Goal: Task Accomplishment & Management: Use online tool/utility

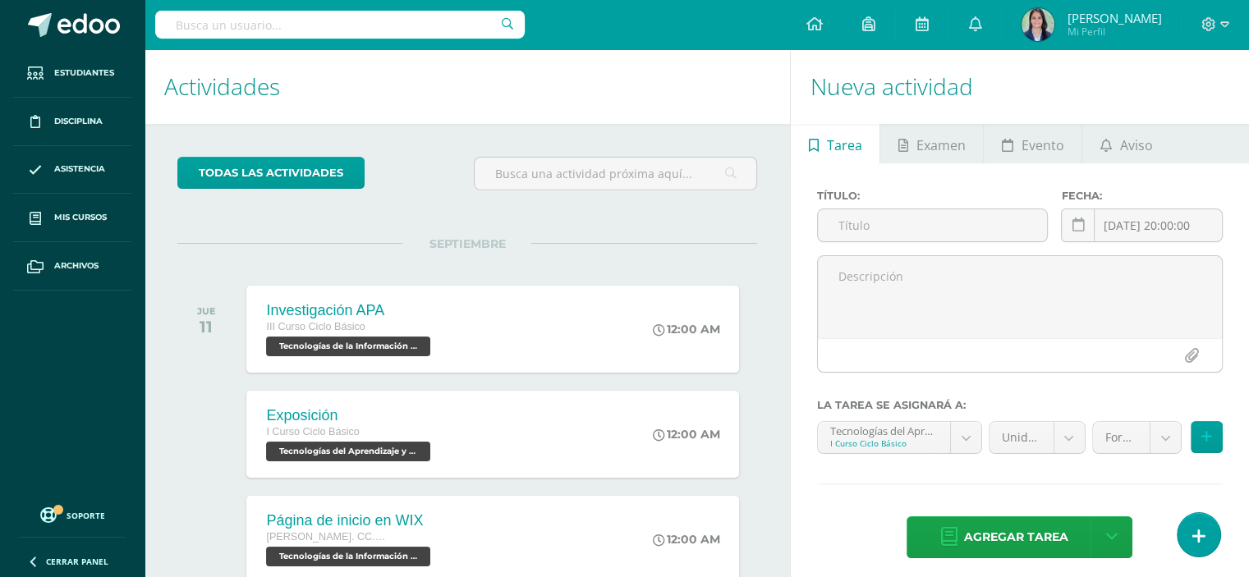
scroll to position [498, 0]
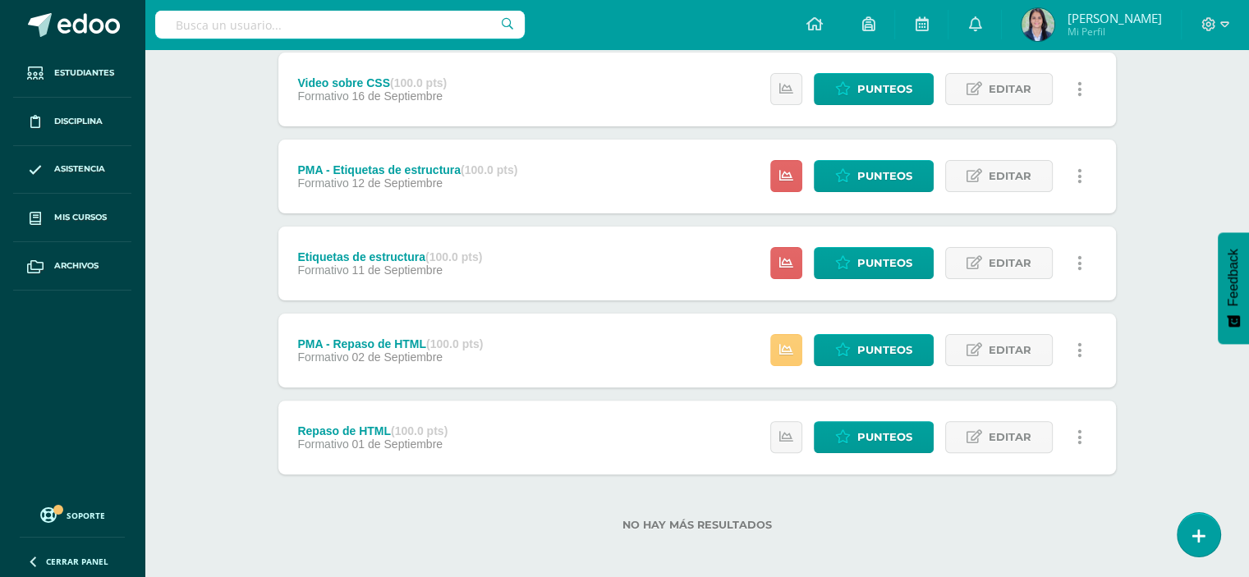
scroll to position [401, 0]
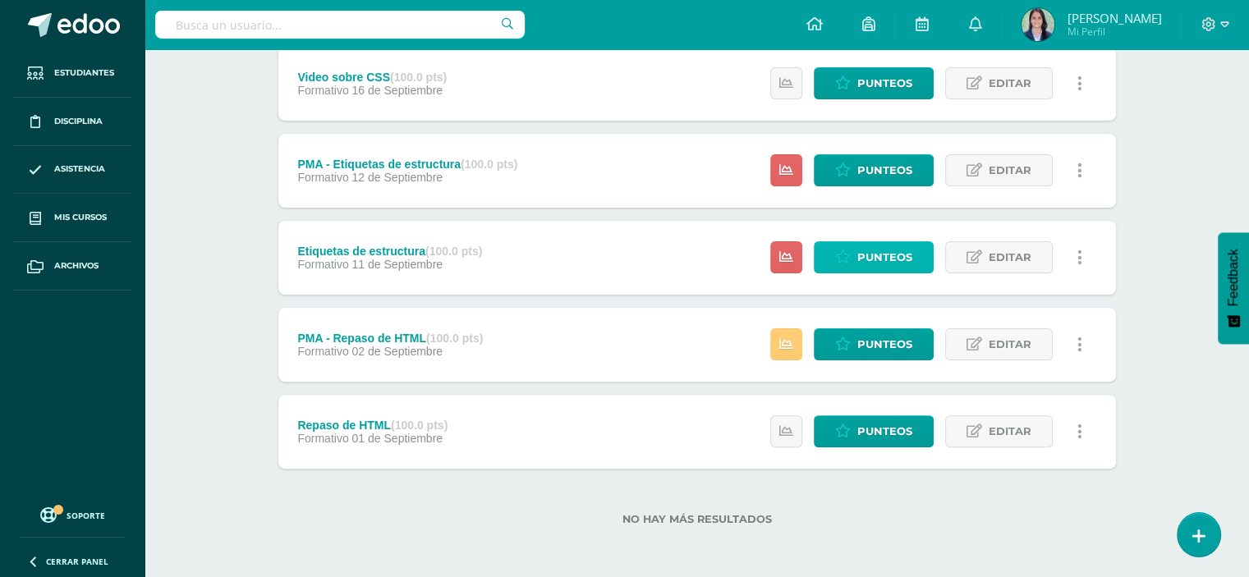
click at [882, 259] on span "Punteos" at bounding box center [885, 257] width 55 height 30
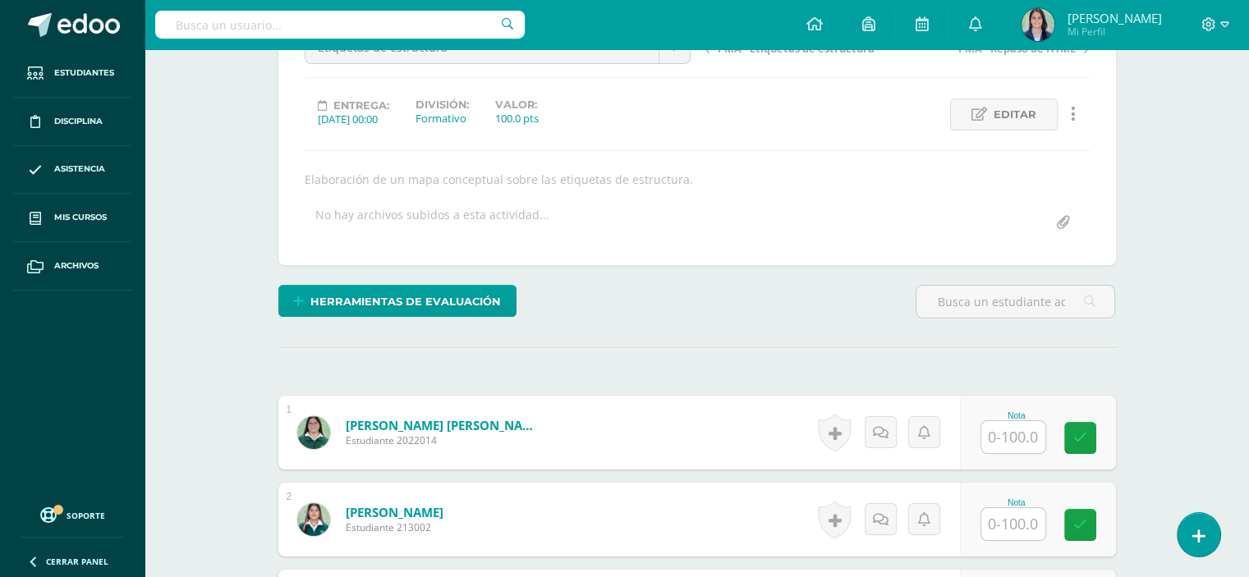
scroll to position [246, 0]
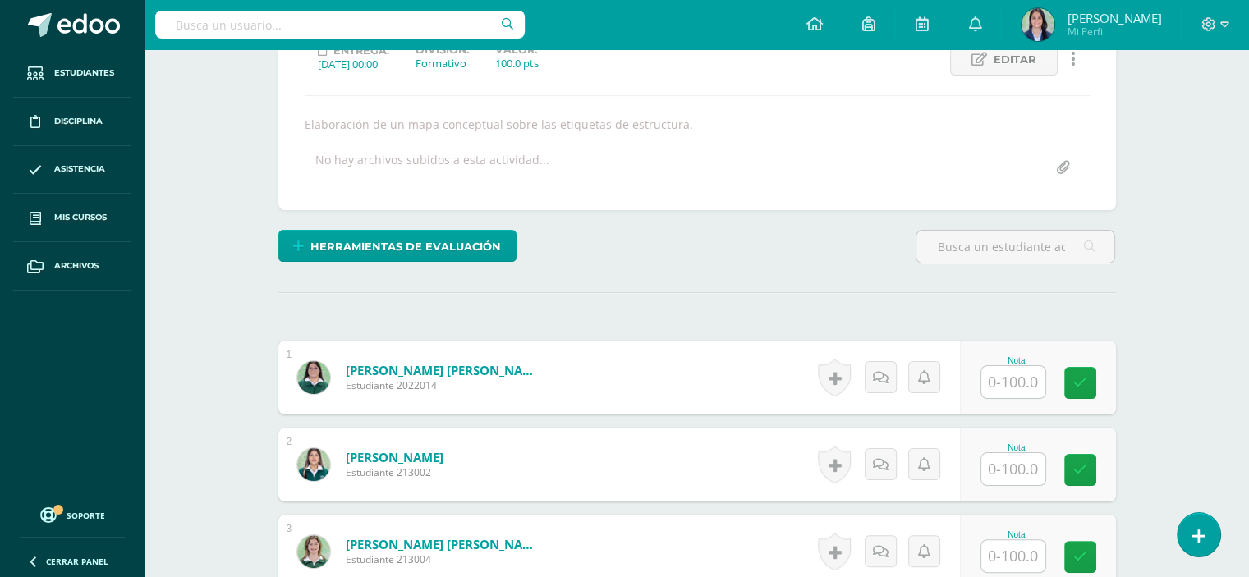
click at [1015, 391] on input "text" at bounding box center [1014, 382] width 64 height 32
type input "85"
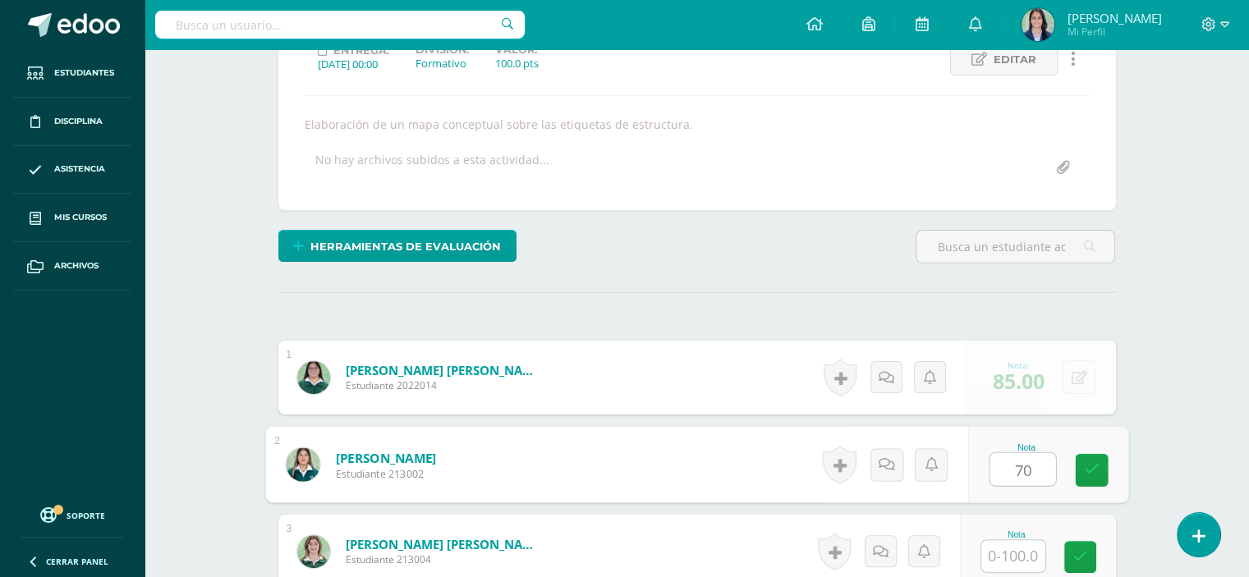
type input "70"
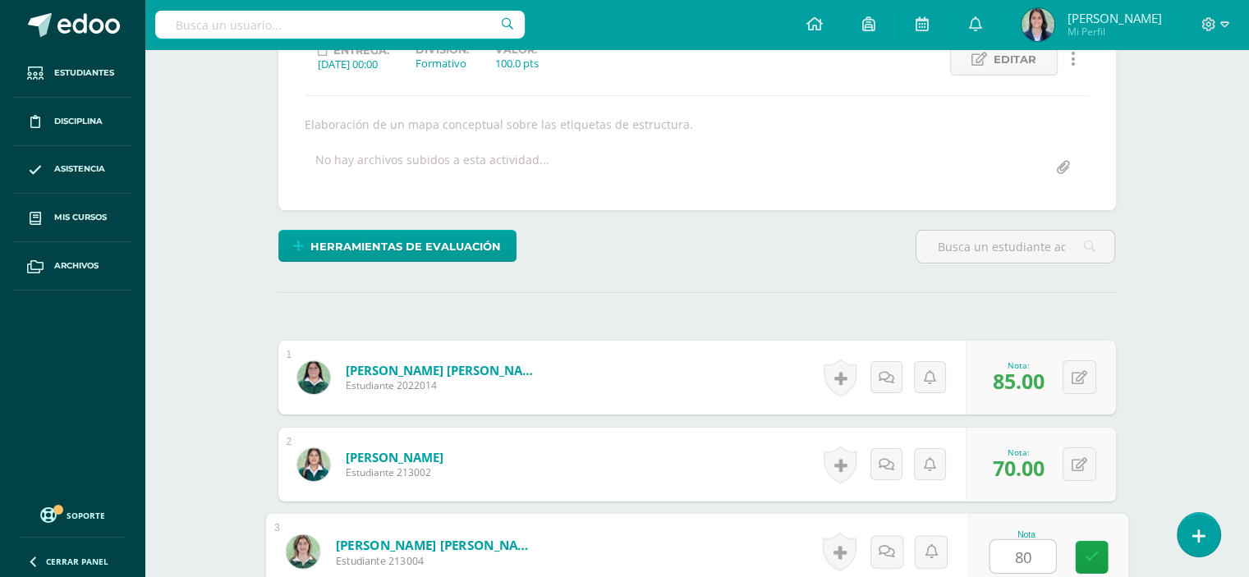
type input "80"
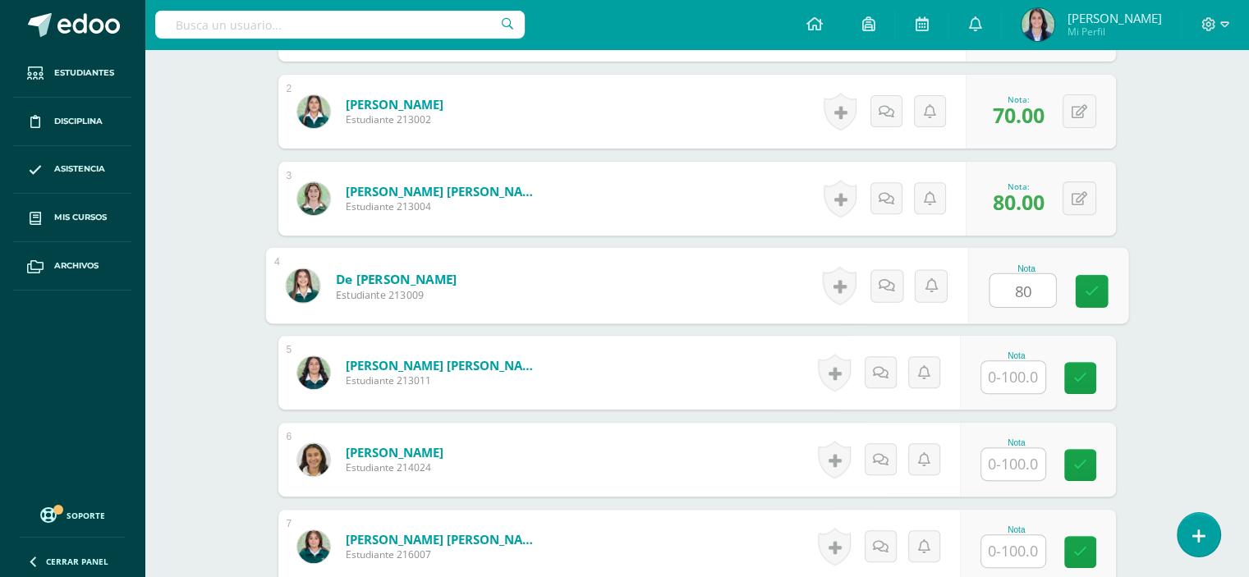
type input "80"
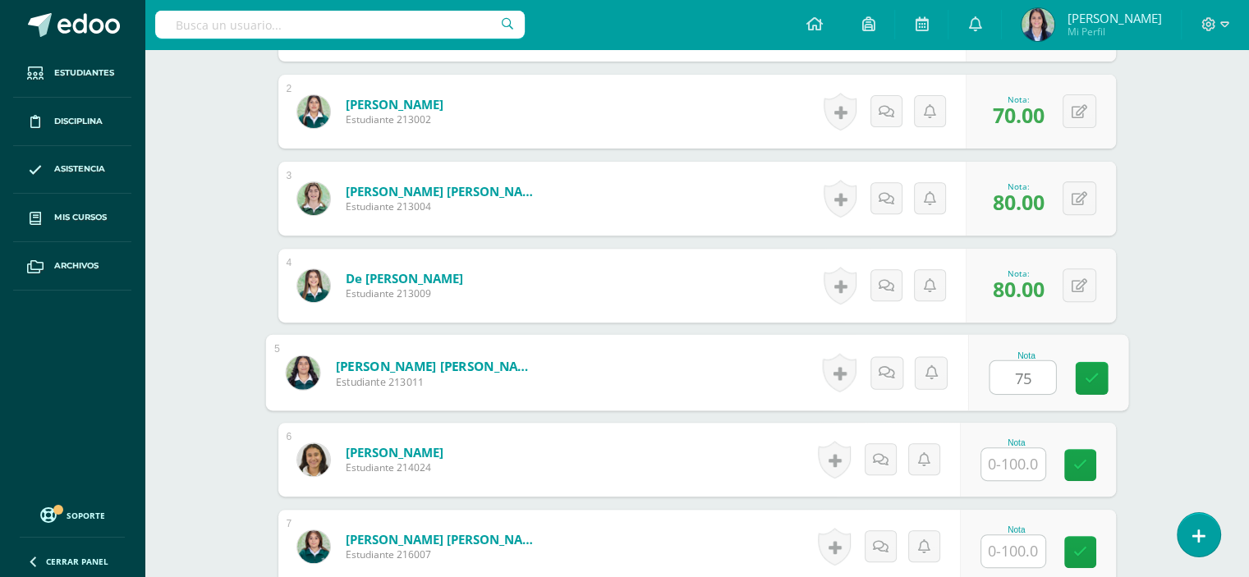
type input "75"
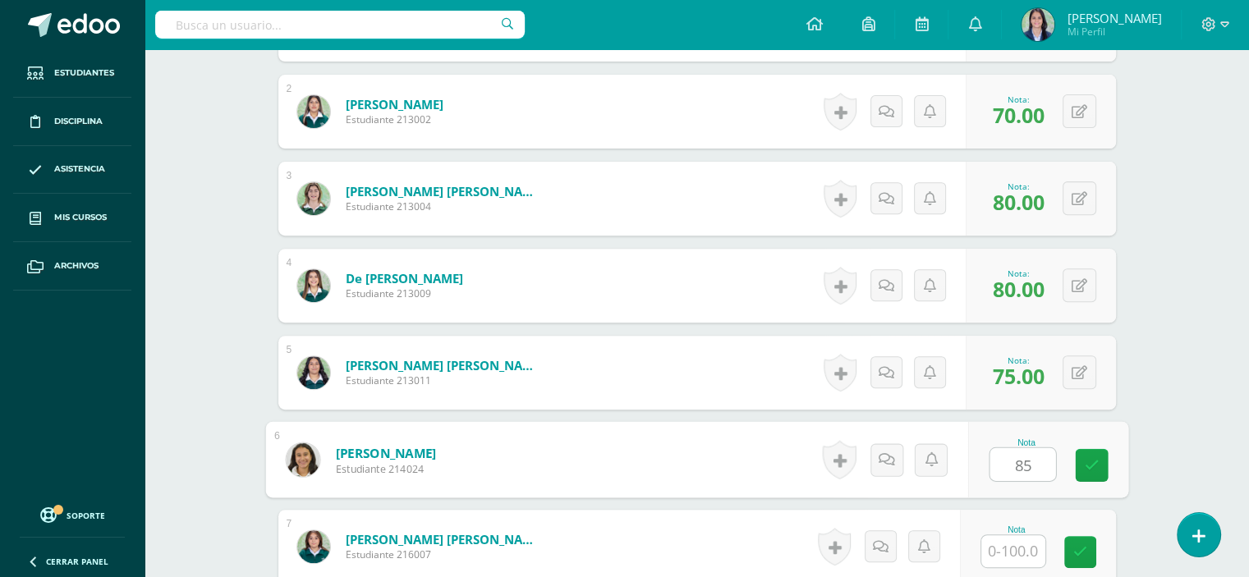
type input "85"
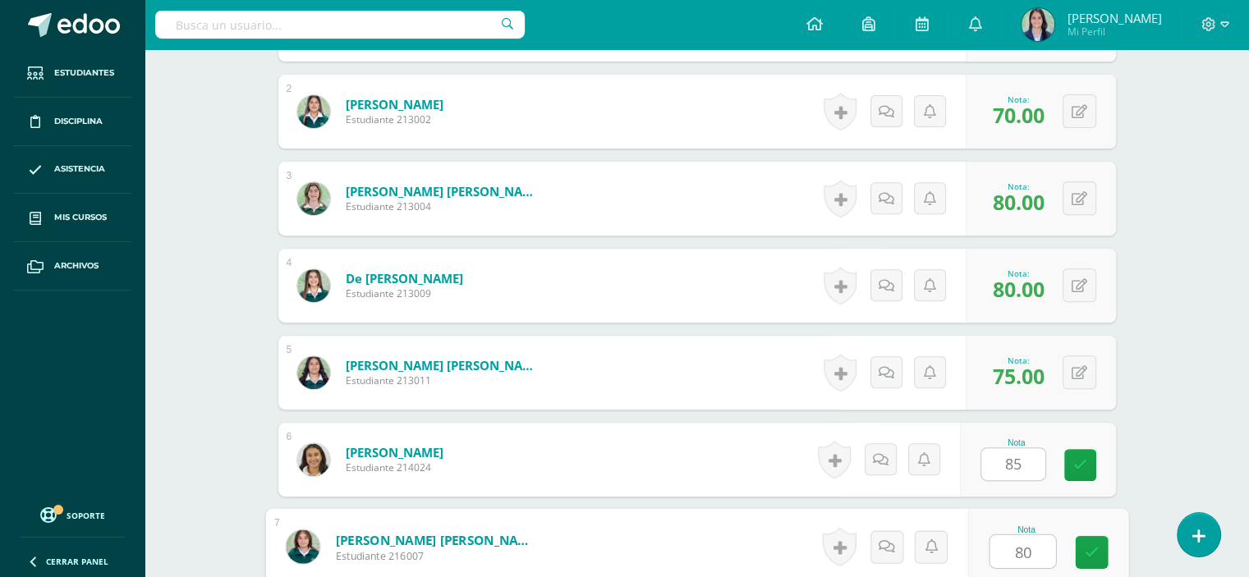
type input "80"
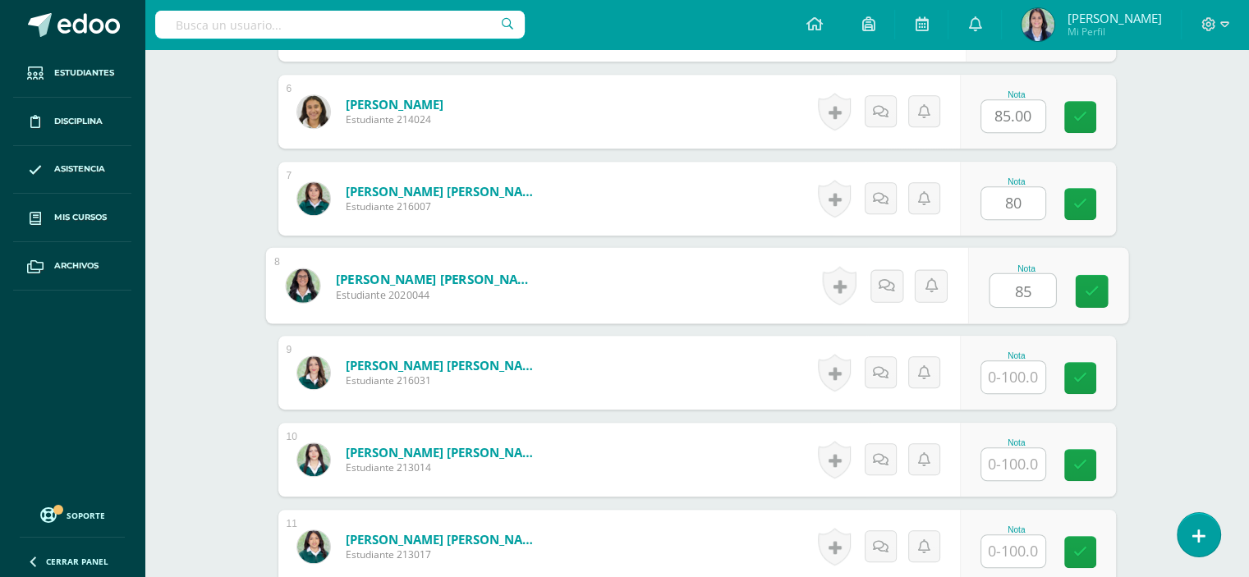
type input "85"
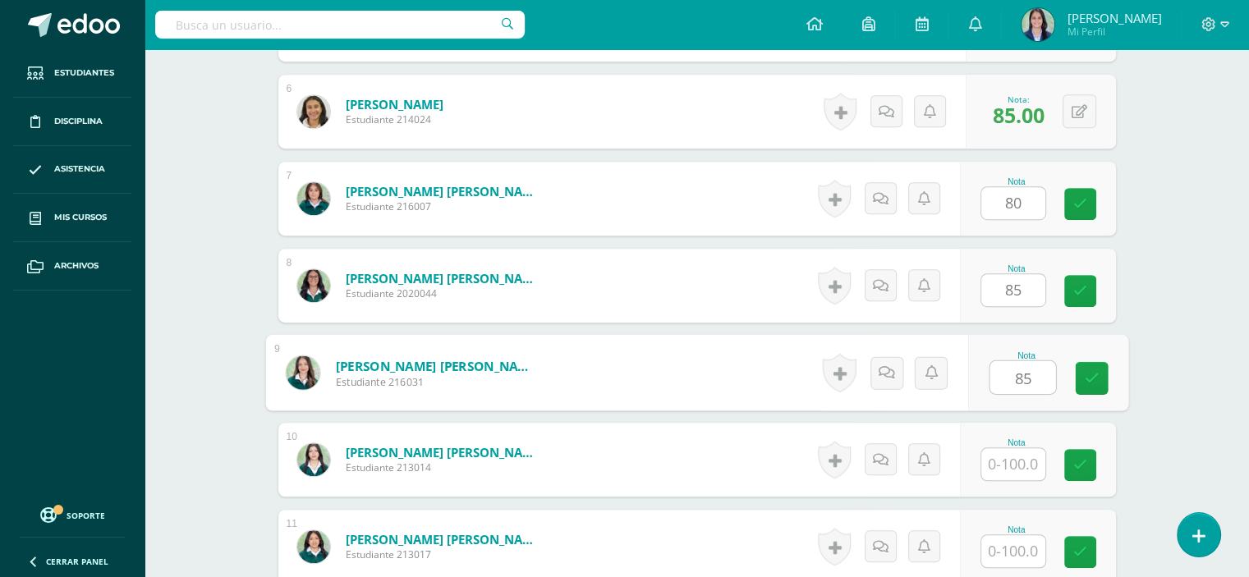
type input "85"
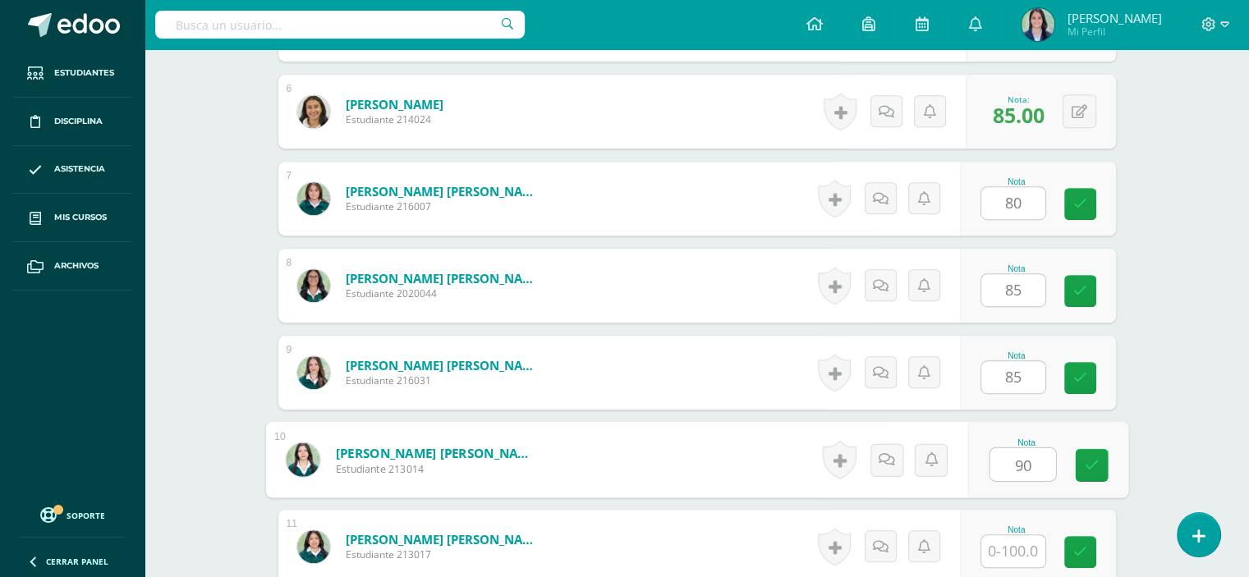
type input "90"
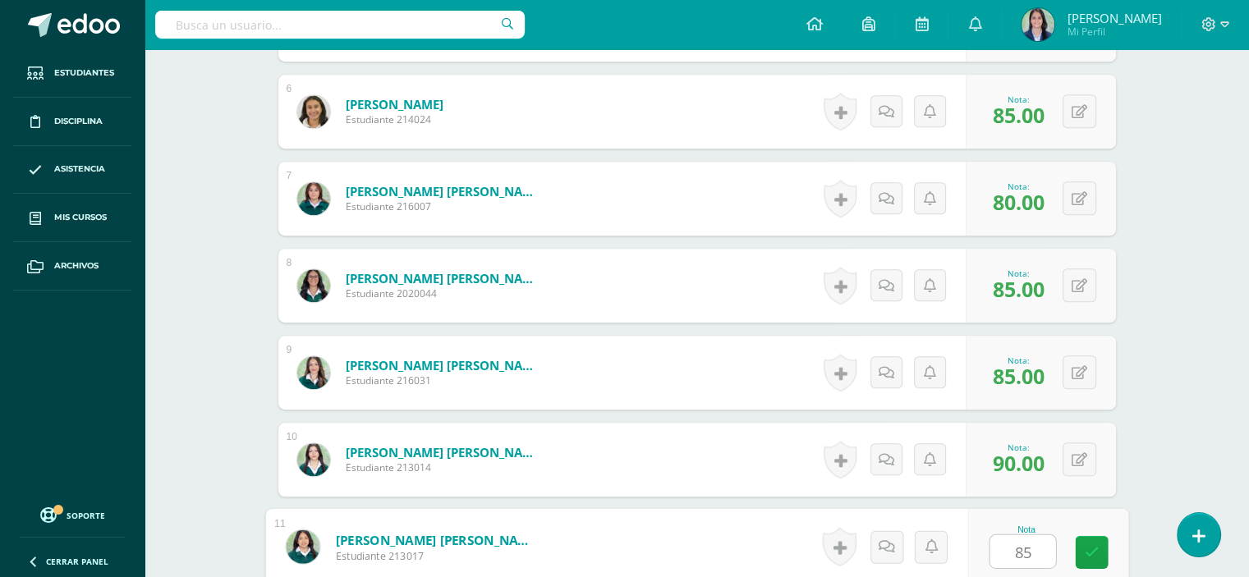
type input "85"
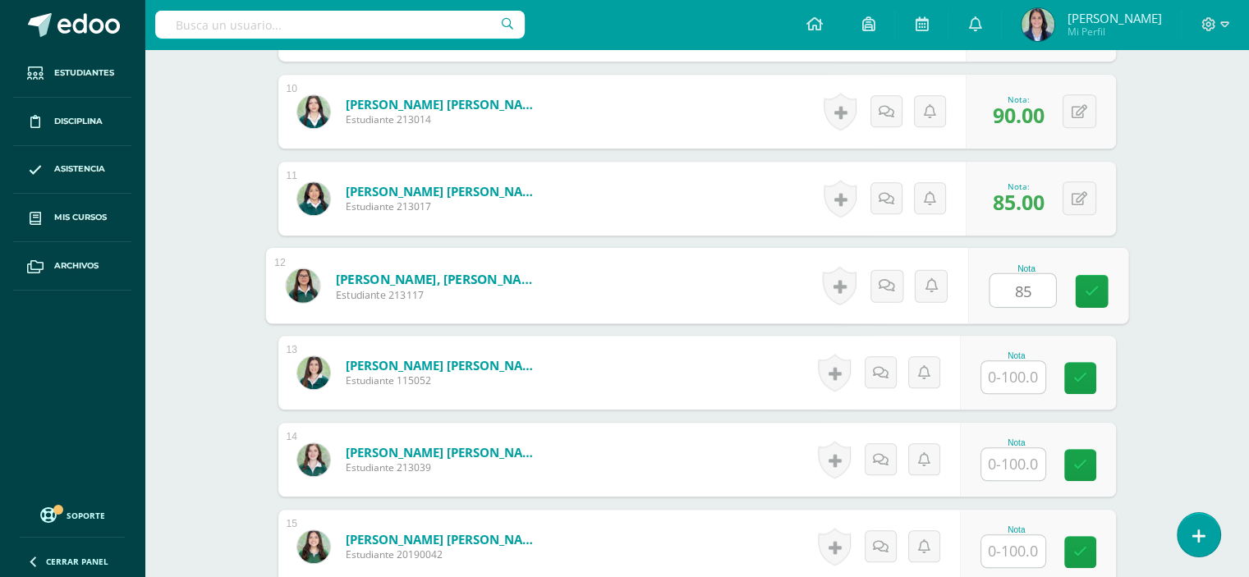
type input "85"
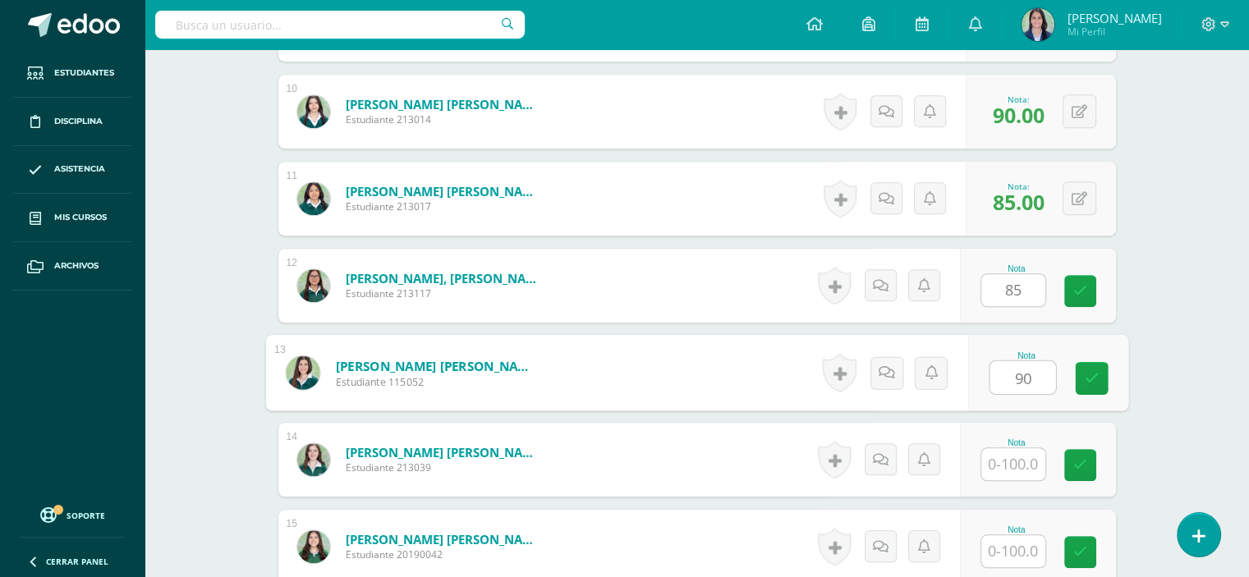
type input "90"
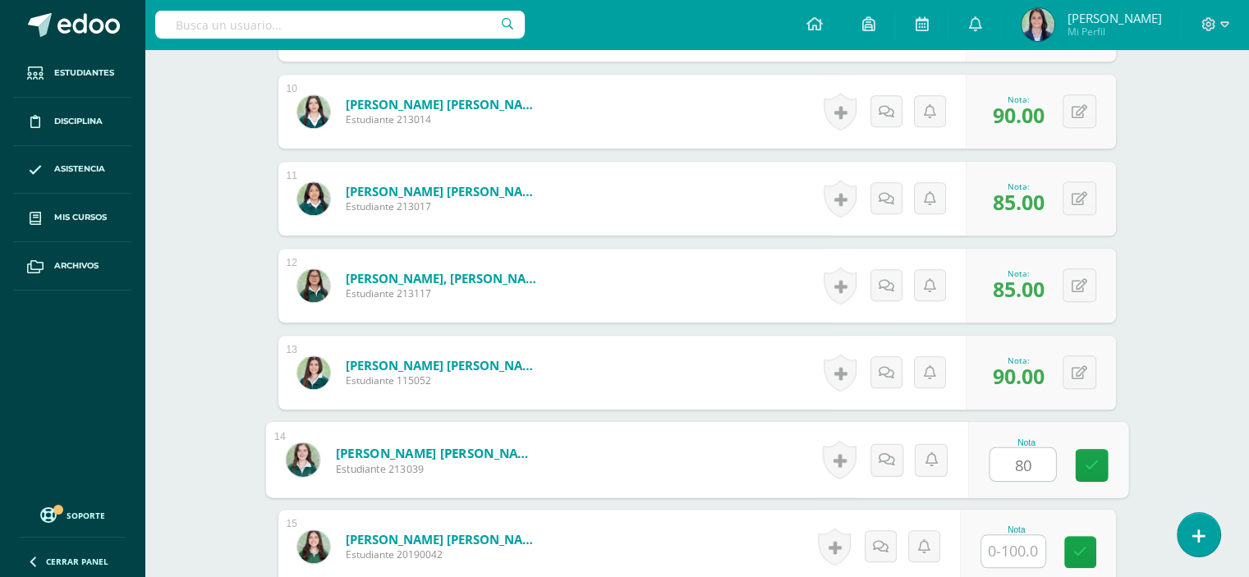
type input "80"
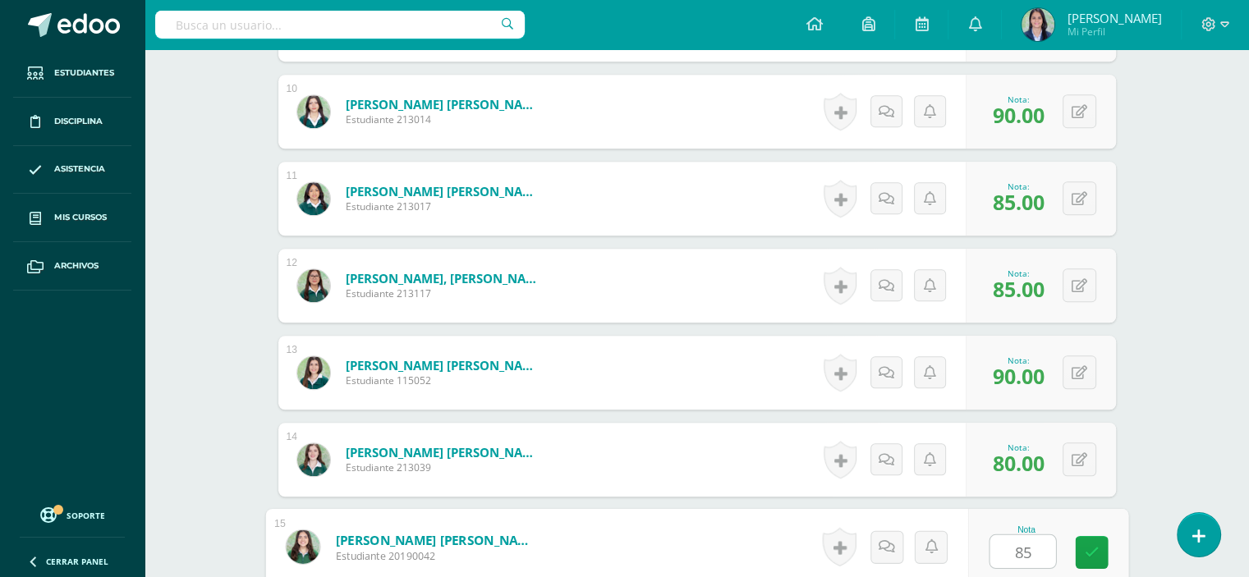
type input "85"
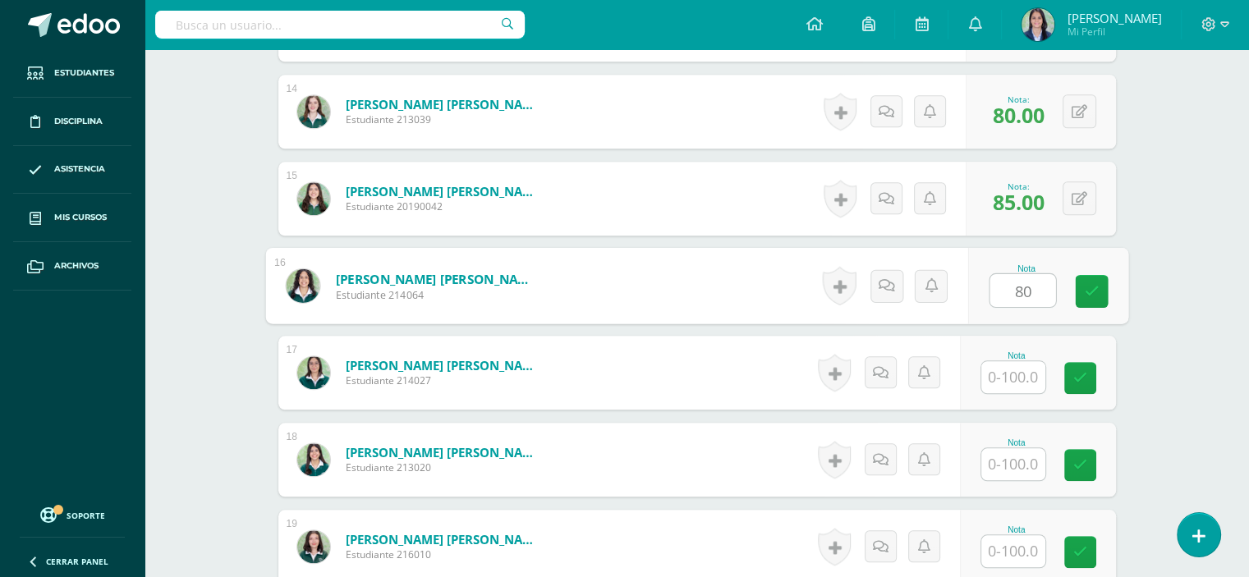
type input "80"
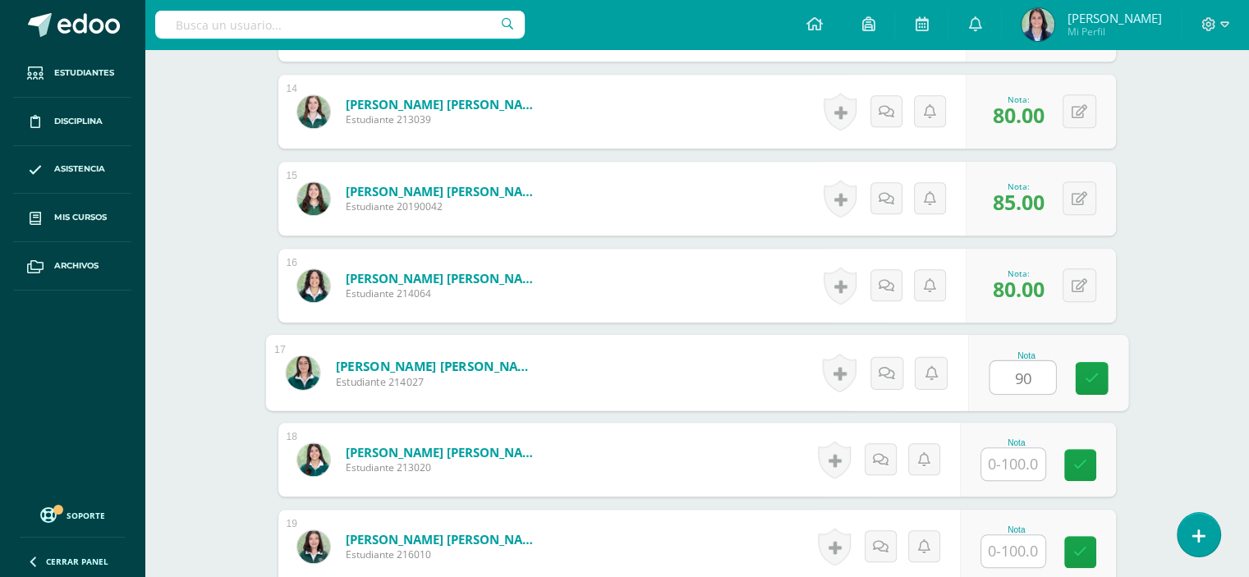
type input "90"
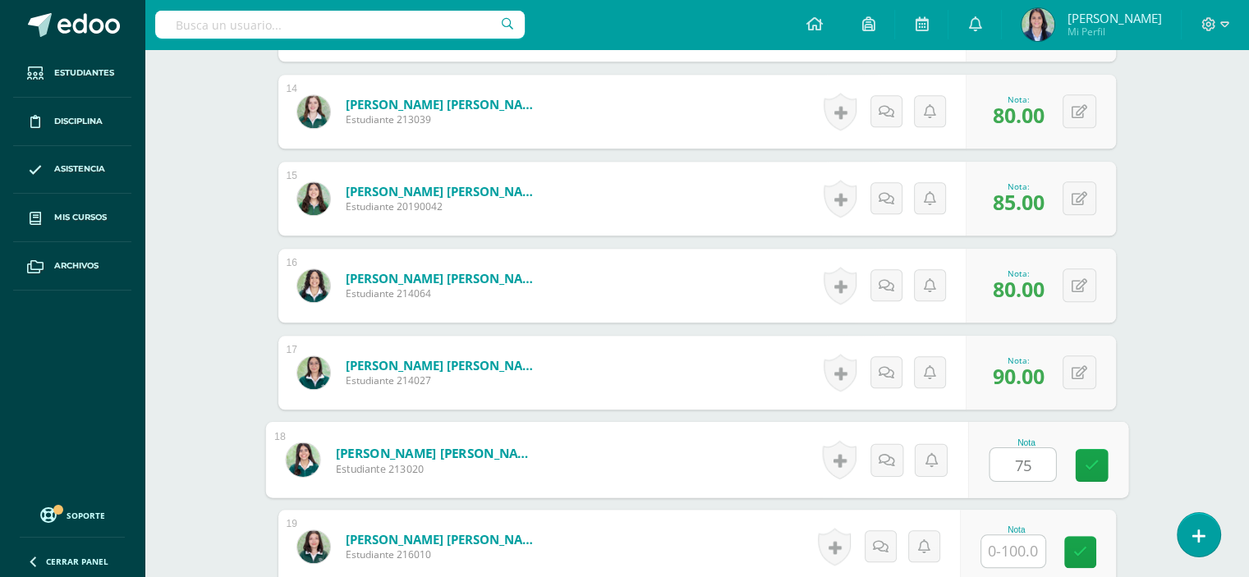
type input "75"
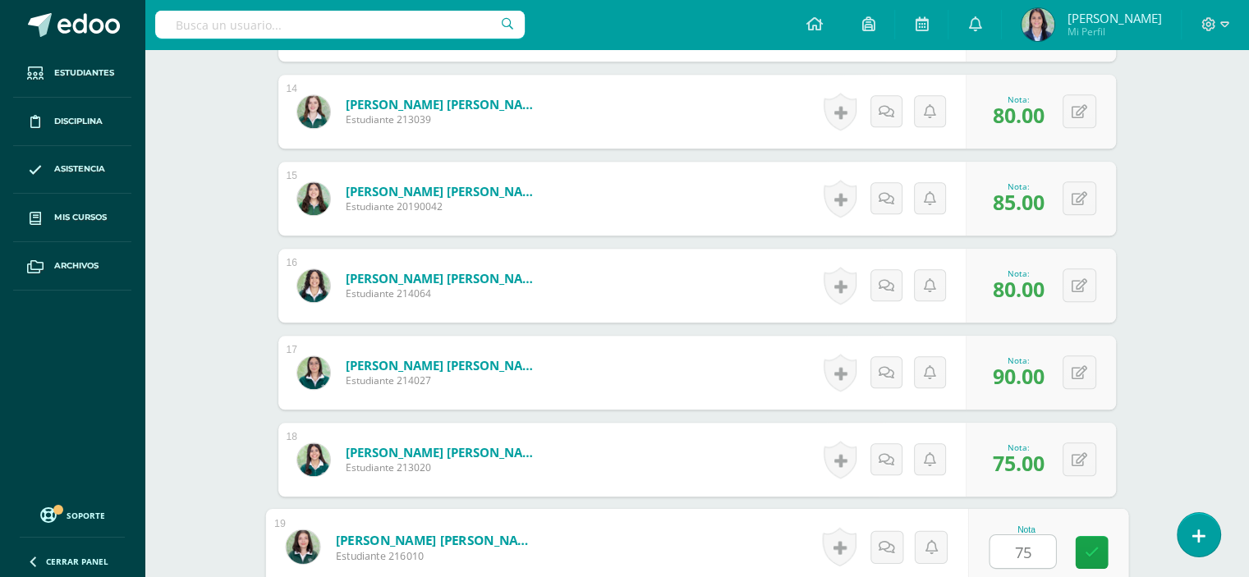
type input "75"
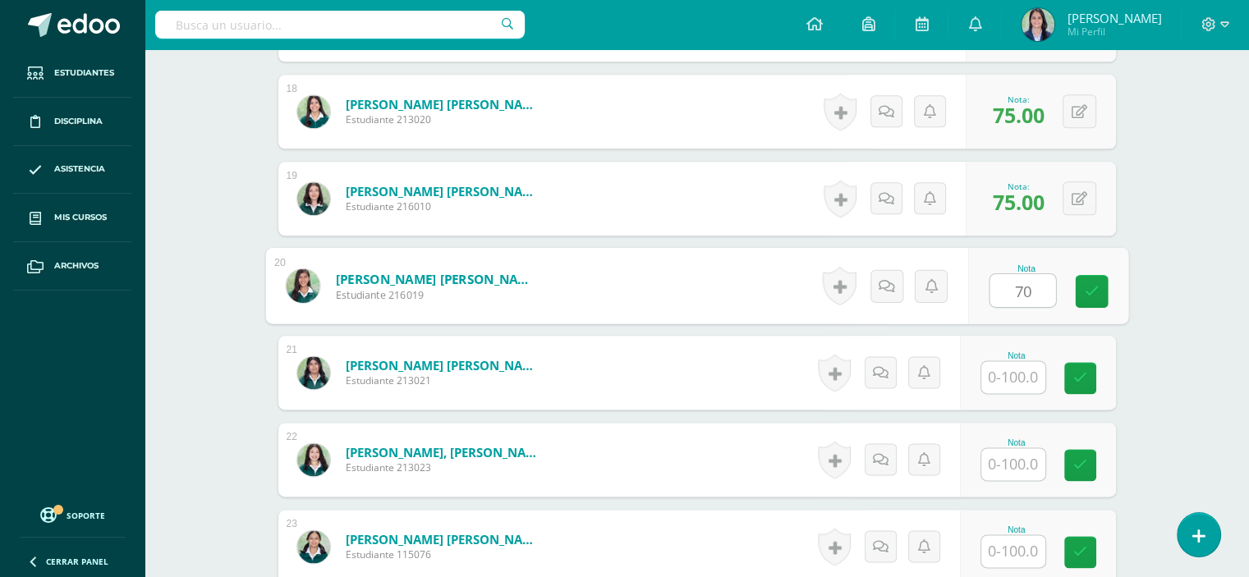
type input "70"
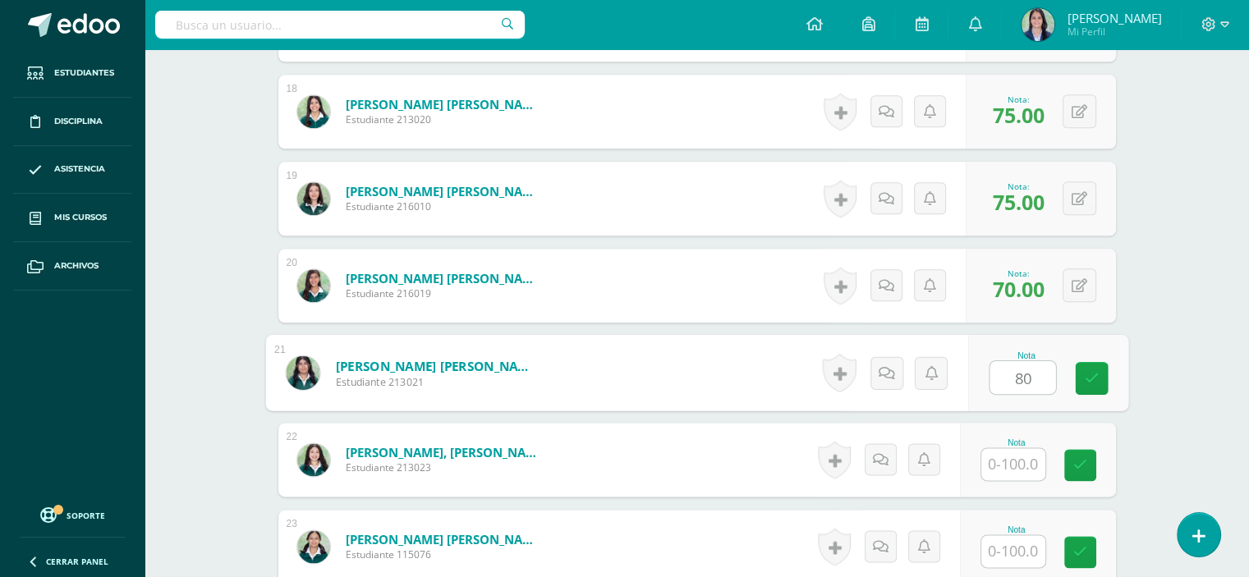
type input "80"
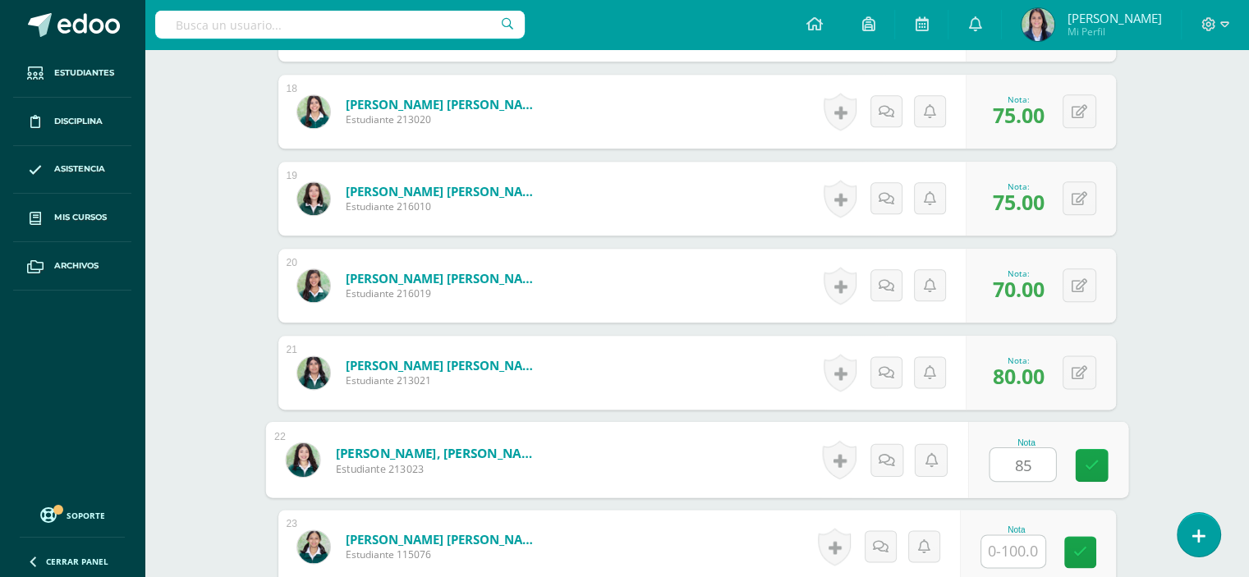
type input "85"
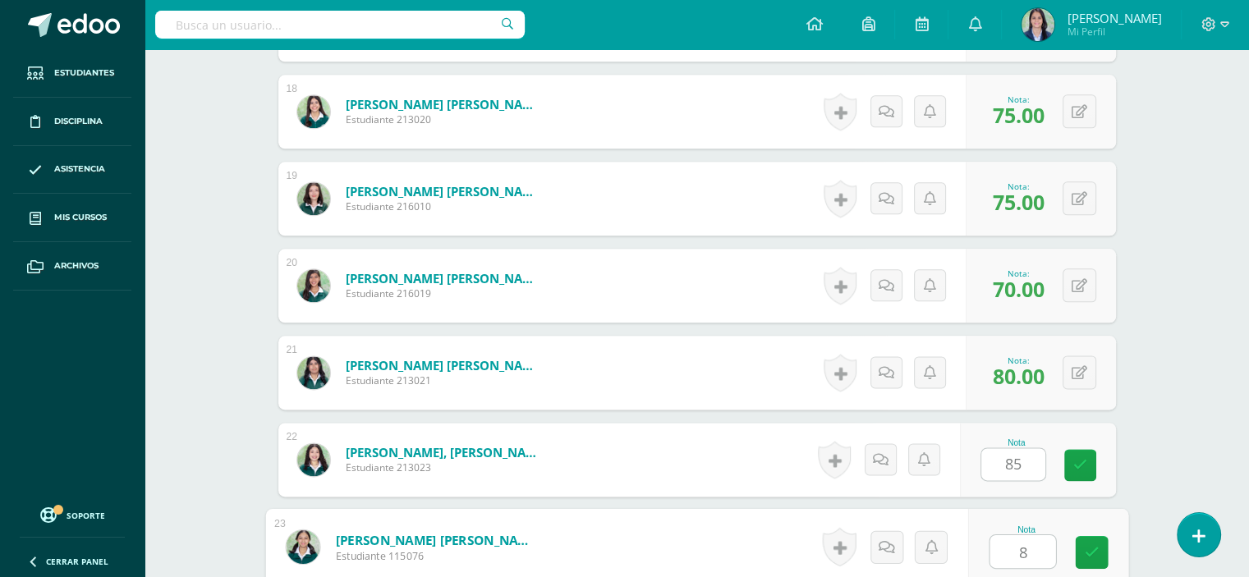
type input "80"
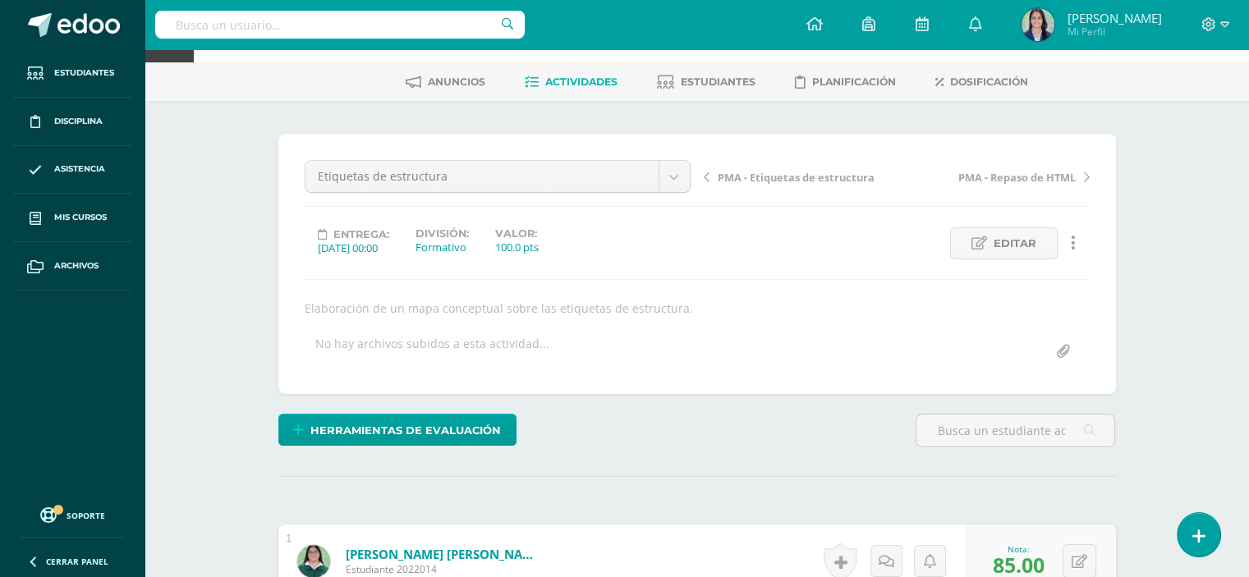
scroll to position [0, 0]
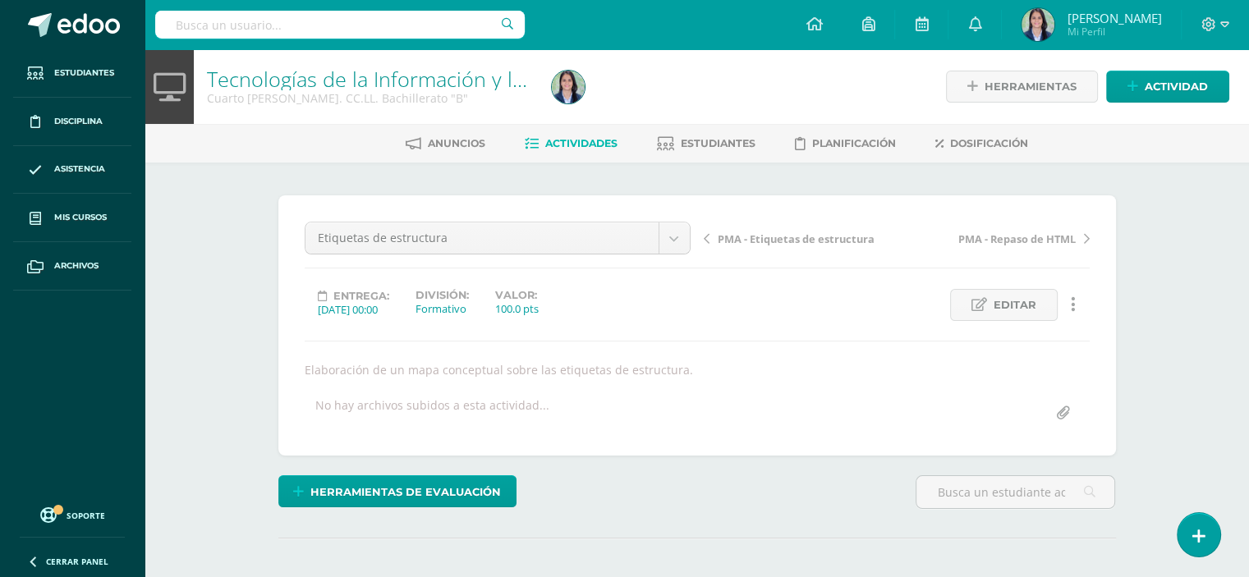
click at [578, 150] on link "Actividades" at bounding box center [571, 144] width 93 height 26
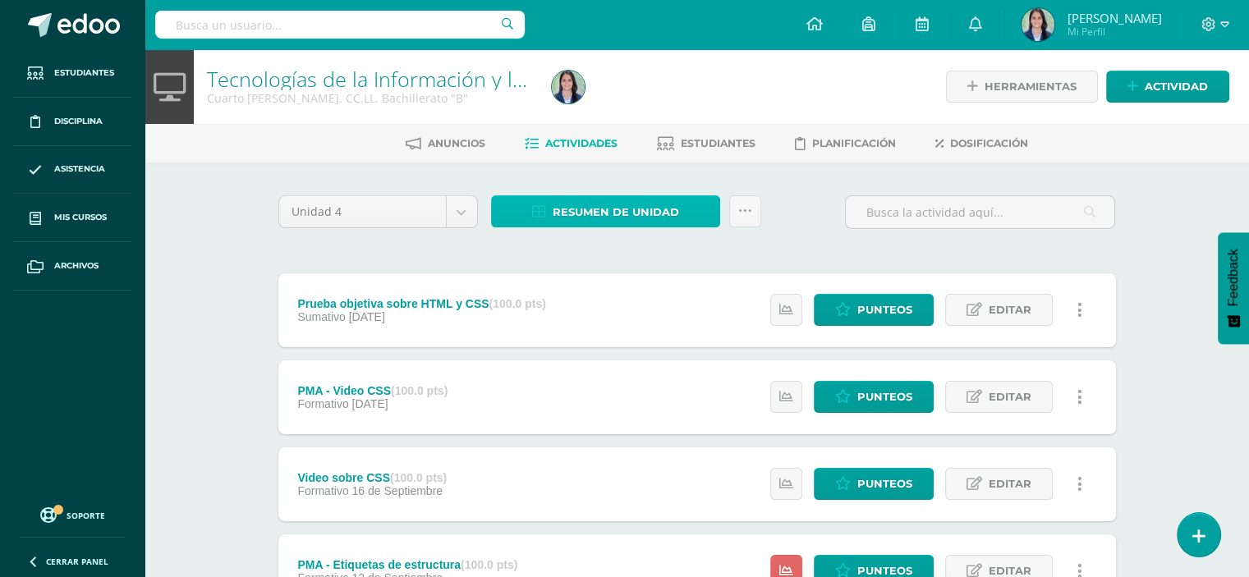
click at [543, 213] on icon at bounding box center [539, 212] width 14 height 14
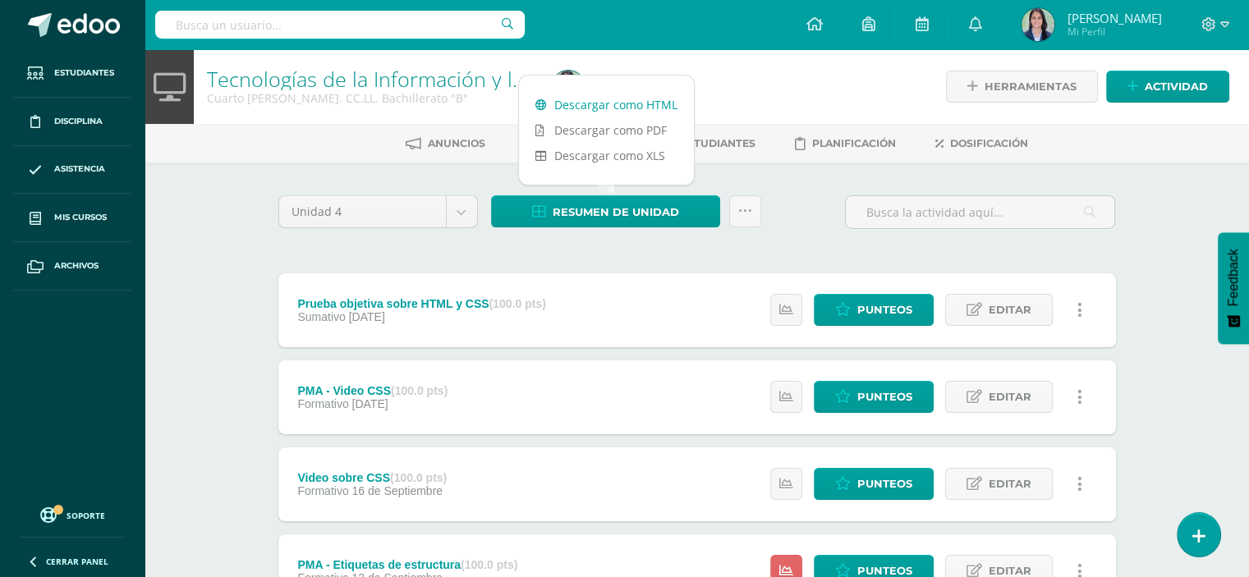
click at [603, 101] on link "Descargar como HTML" at bounding box center [606, 104] width 175 height 25
